Goal: Information Seeking & Learning: Learn about a topic

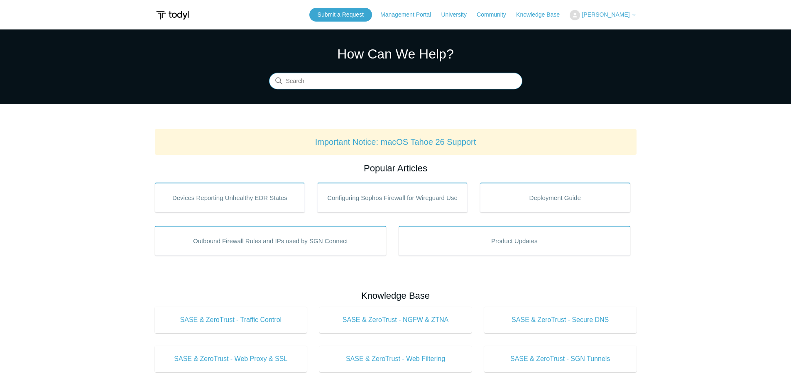
click at [373, 74] on input "Search" at bounding box center [395, 81] width 253 height 17
click at [373, 82] on input "Search" at bounding box center [395, 81] width 253 height 17
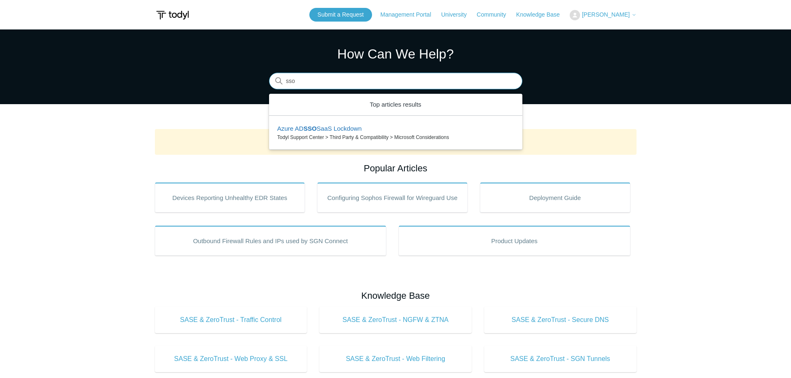
type input "sso"
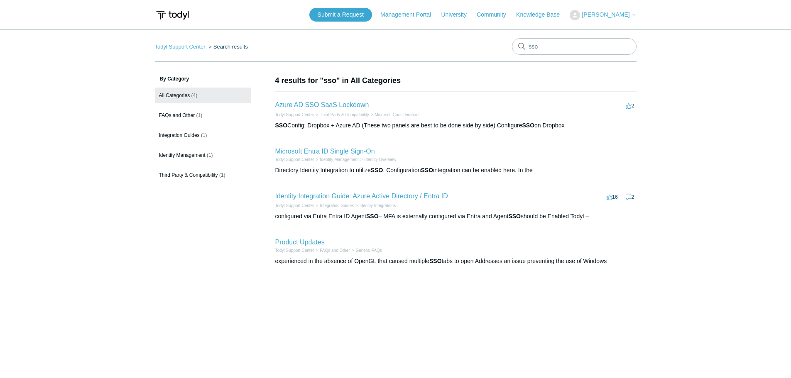
click at [314, 196] on link "Identity Integration Guide: Azure Active Directory / Entra ID" at bounding box center [361, 196] width 173 height 7
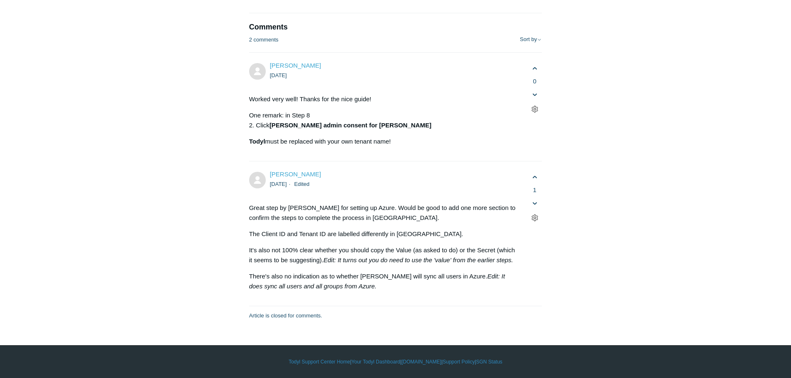
scroll to position [4069, 0]
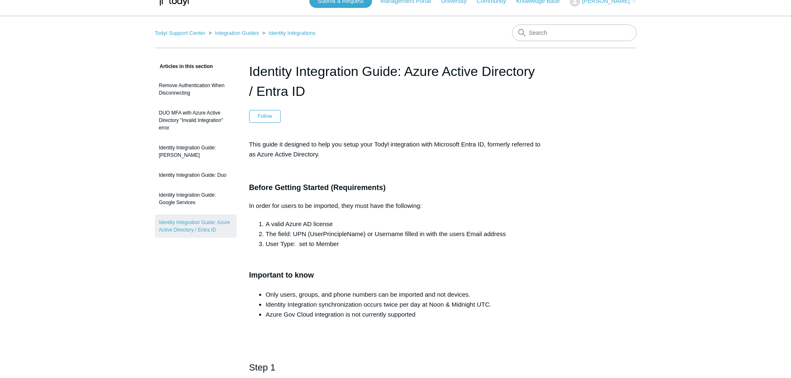
scroll to position [0, 0]
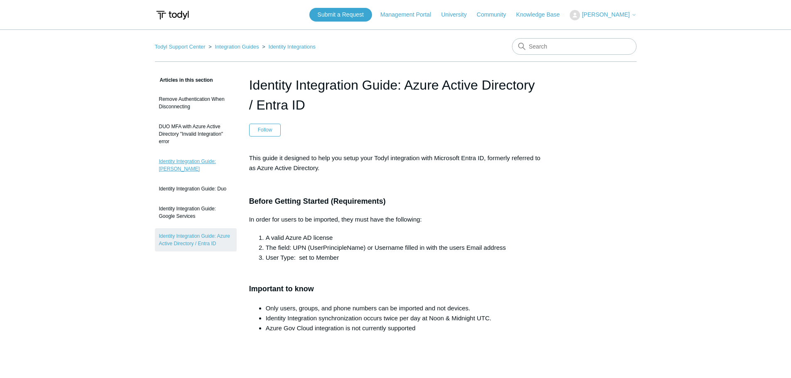
click at [191, 157] on link "Identity Integration Guide: Todyl" at bounding box center [196, 165] width 82 height 23
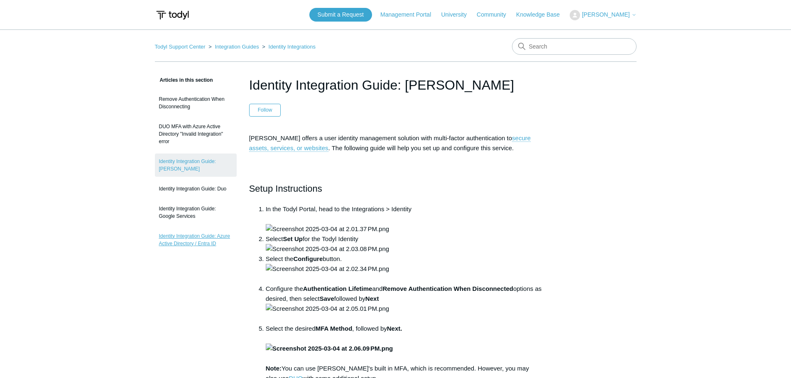
click at [204, 235] on link "Identity Integration Guide: Azure Active Directory / Entra ID" at bounding box center [196, 239] width 82 height 23
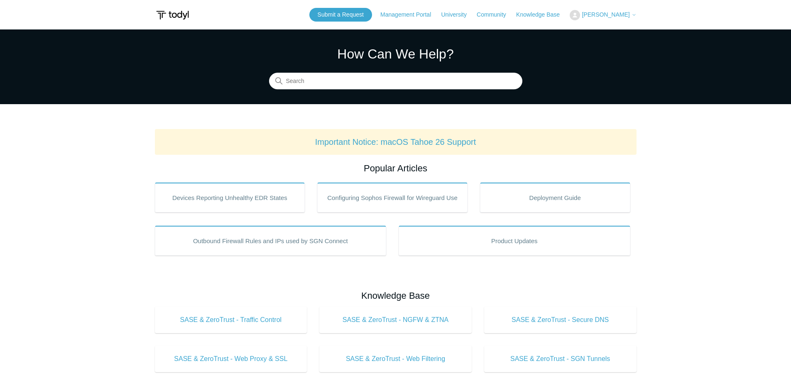
click at [387, 70] on div "How Can We Help? Search" at bounding box center [395, 66] width 253 height 45
drag, startPoint x: 387, startPoint y: 70, endPoint x: 376, endPoint y: 81, distance: 15.6
click at [387, 69] on div "How Can We Help? Search" at bounding box center [395, 66] width 253 height 45
click at [376, 81] on input "Search" at bounding box center [395, 81] width 253 height 17
type input "sso"
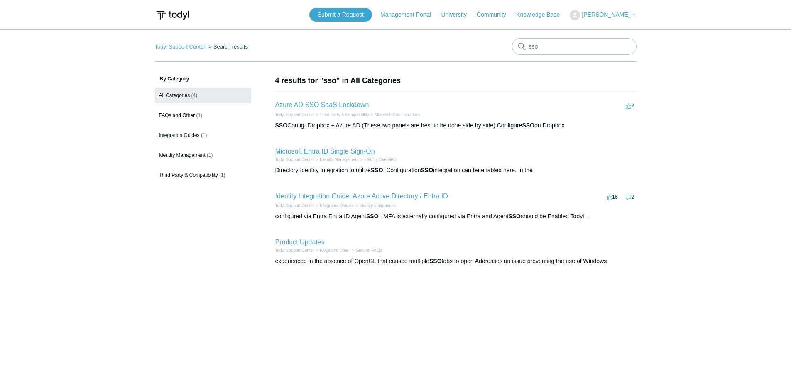
click at [346, 149] on link "Microsoft Entra ID Single Sign-On" at bounding box center [325, 151] width 100 height 7
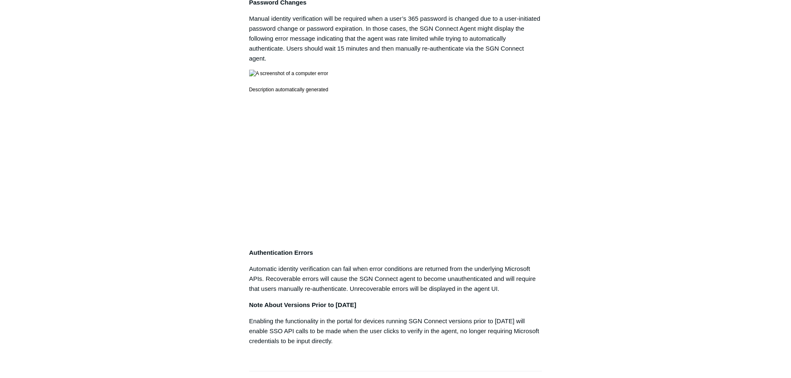
scroll to position [374, 0]
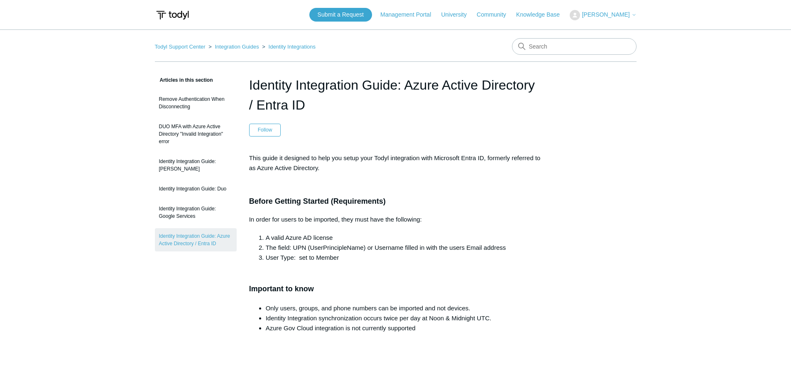
scroll to position [208, 0]
